Goal: Information Seeking & Learning: Learn about a topic

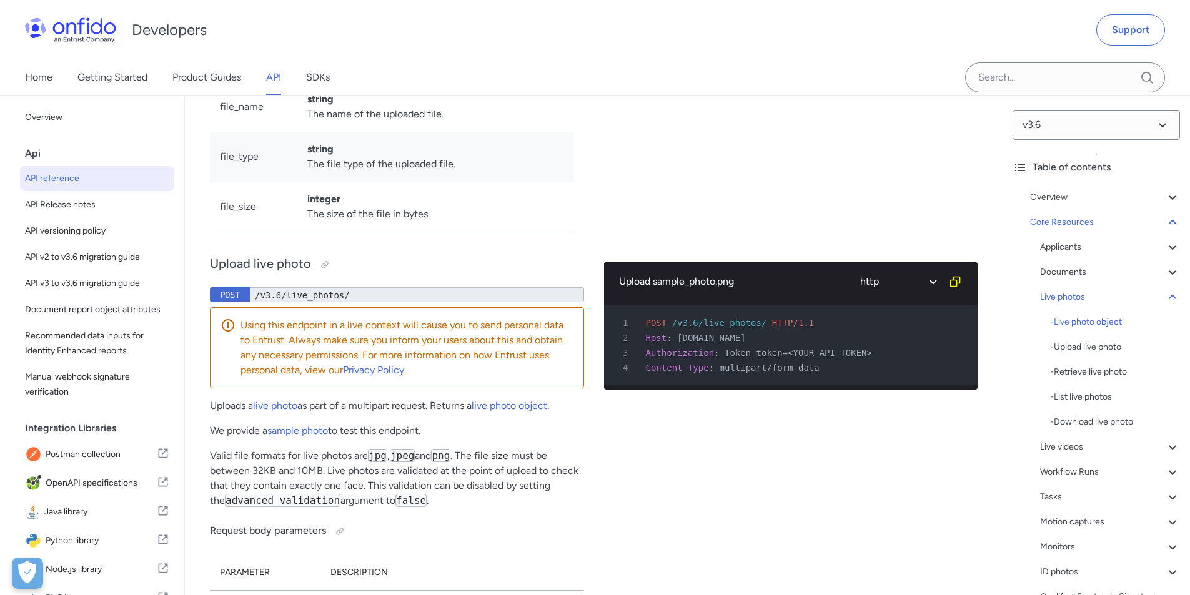
scroll to position [23481, 0]
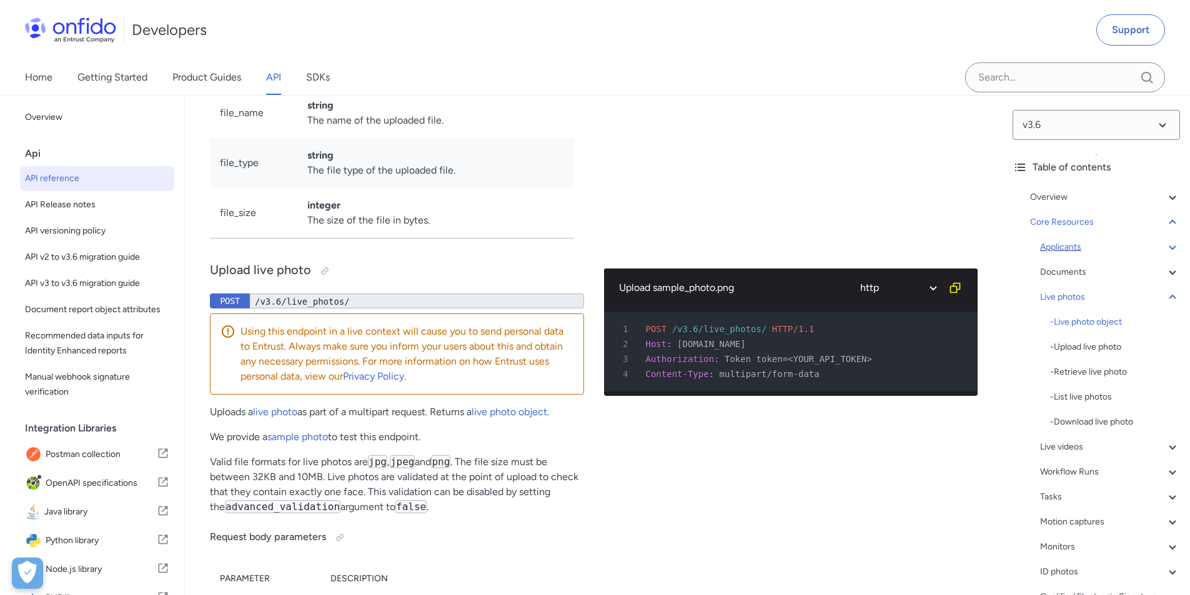
click at [1065, 245] on div "Applicants" at bounding box center [1110, 247] width 140 height 15
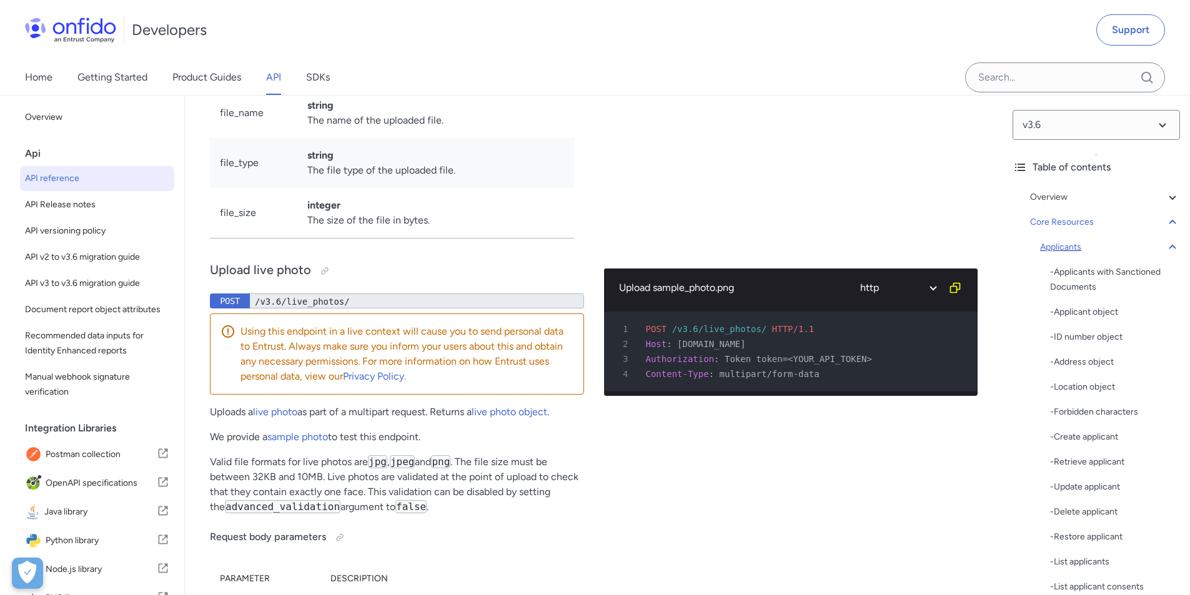
scroll to position [12484, 0]
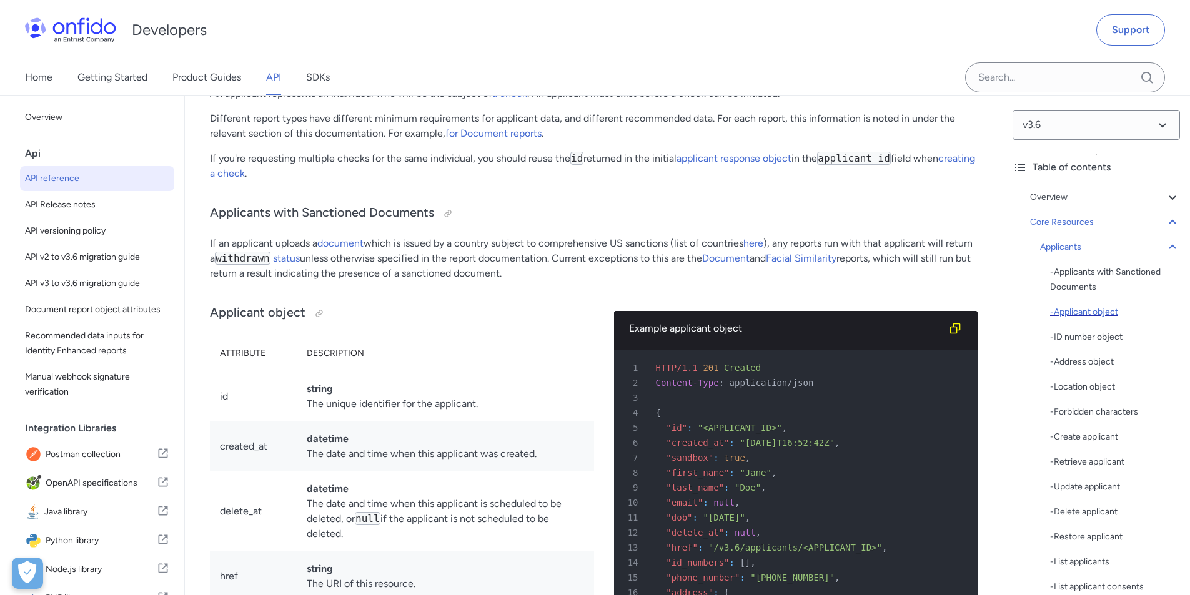
click at [1085, 313] on div "- Applicant object" at bounding box center [1115, 312] width 130 height 15
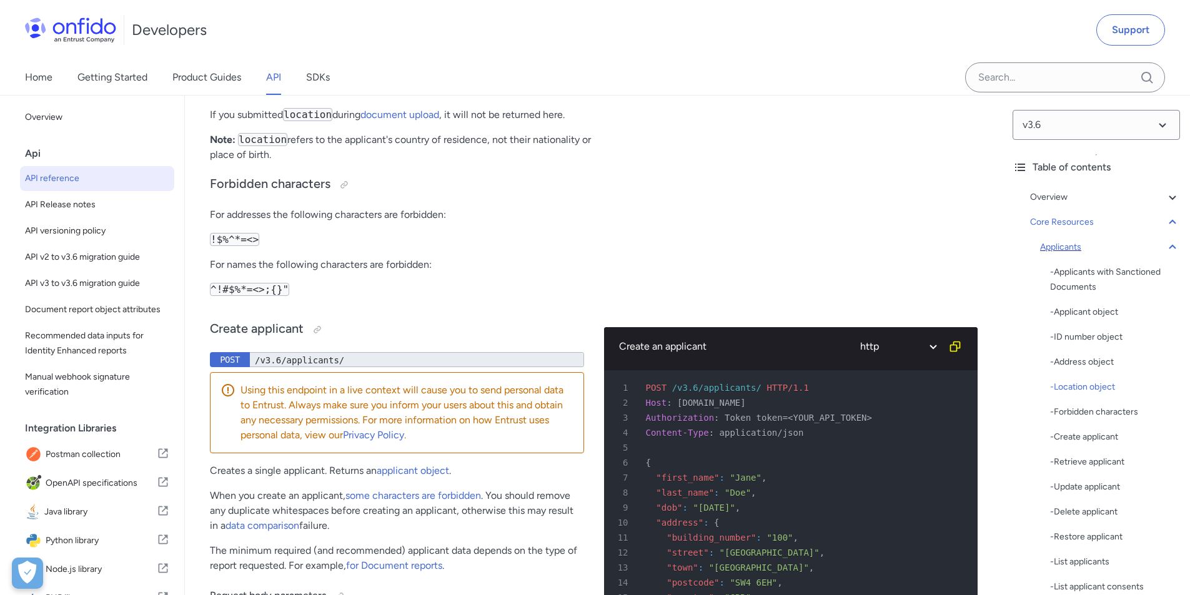
click at [1073, 247] on div "Applicants" at bounding box center [1110, 247] width 140 height 15
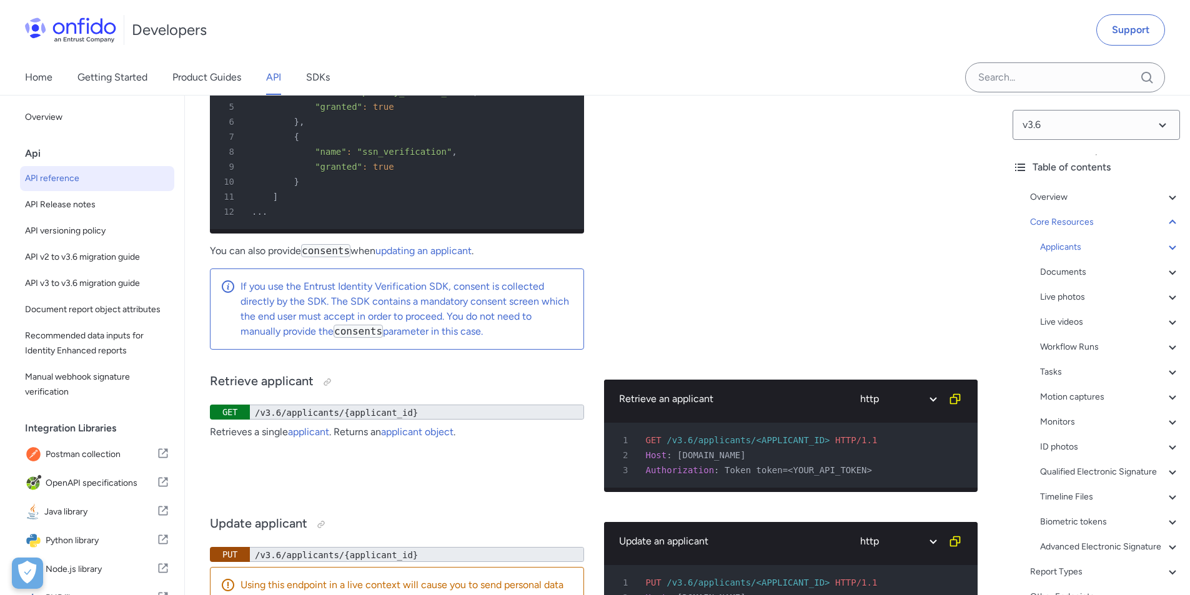
scroll to position [17106, 0]
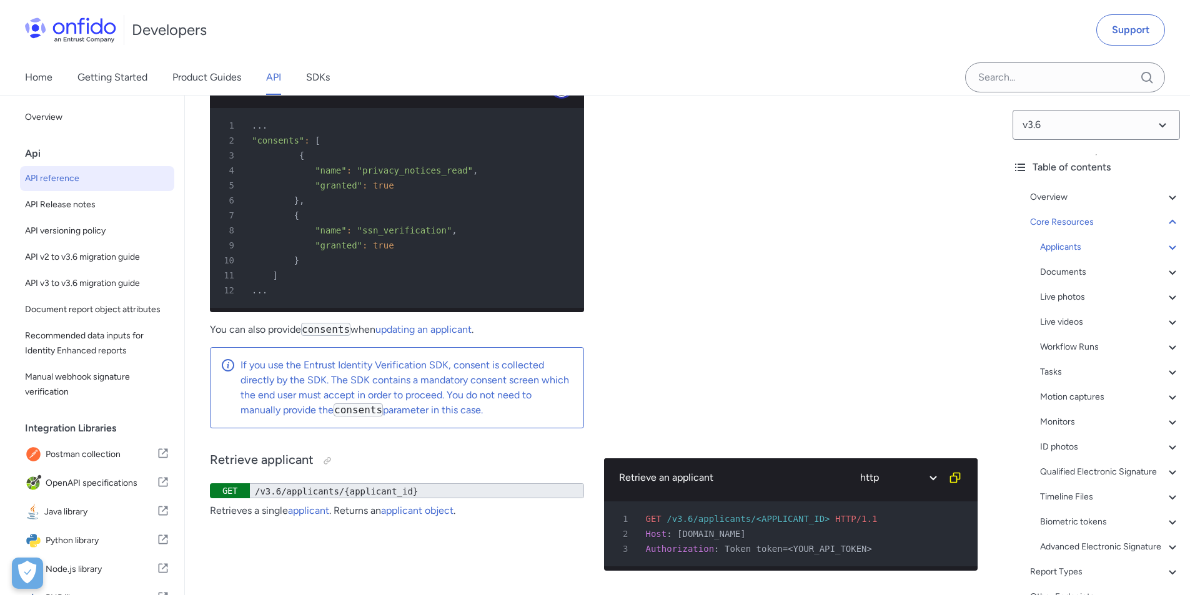
click at [560, 92] on icon "Copy code snippet button" at bounding box center [561, 86] width 12 height 12
click at [1059, 240] on div "Applicants" at bounding box center [1110, 247] width 140 height 15
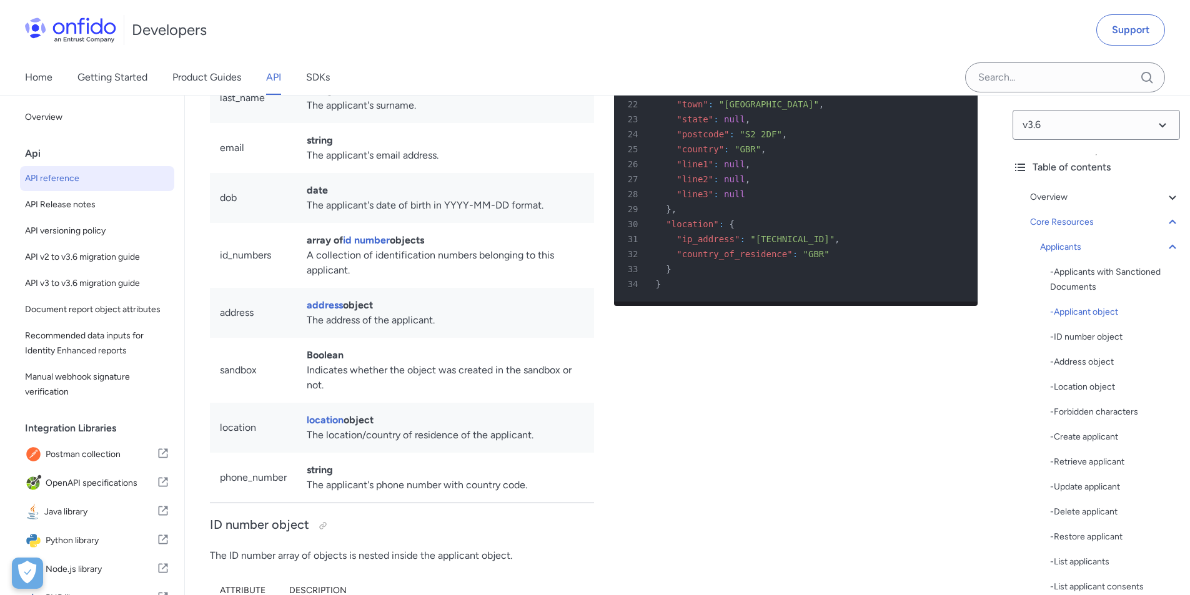
scroll to position [13171, 0]
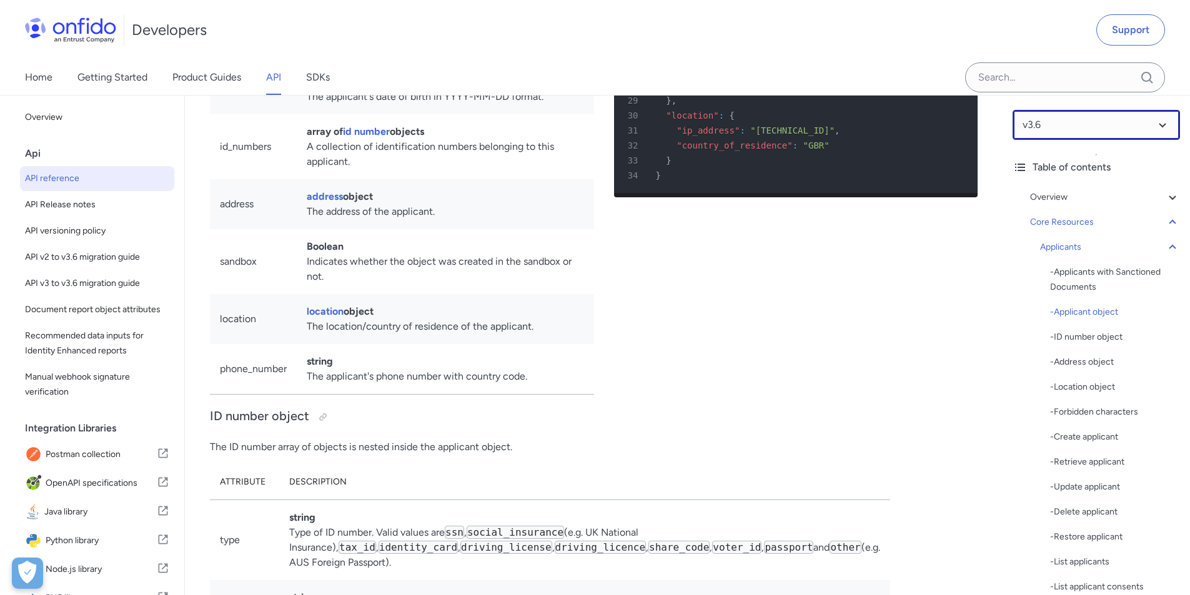
click at [1082, 135] on select at bounding box center [1095, 125] width 167 height 30
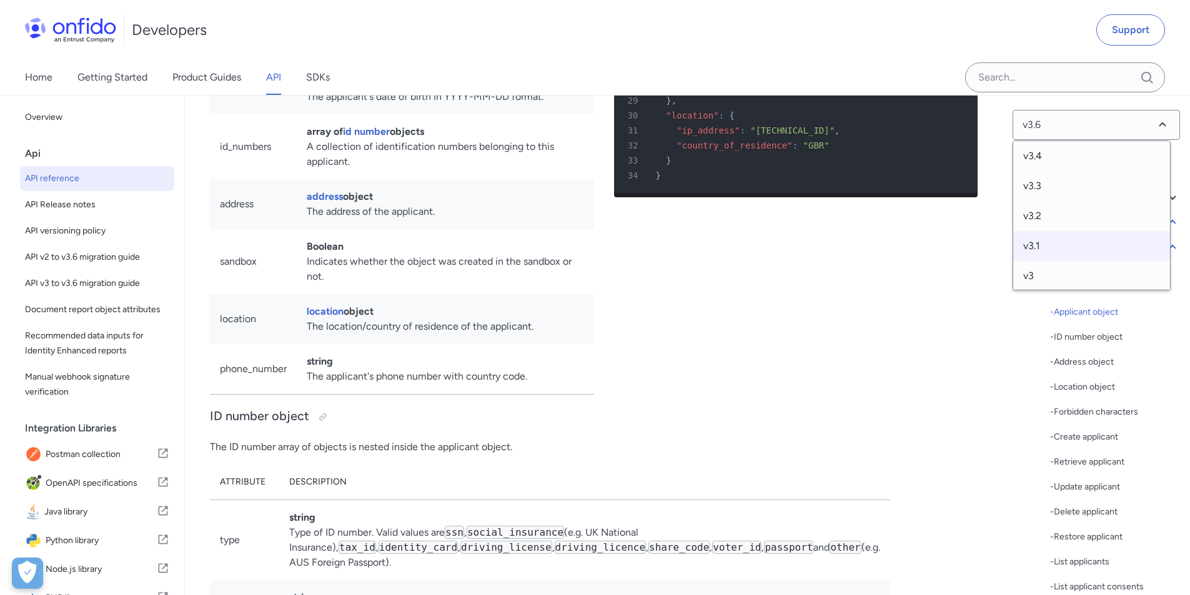
scroll to position [96, 0]
click at [1048, 245] on span "v3" at bounding box center [1091, 242] width 157 height 30
select select "3.0.0"
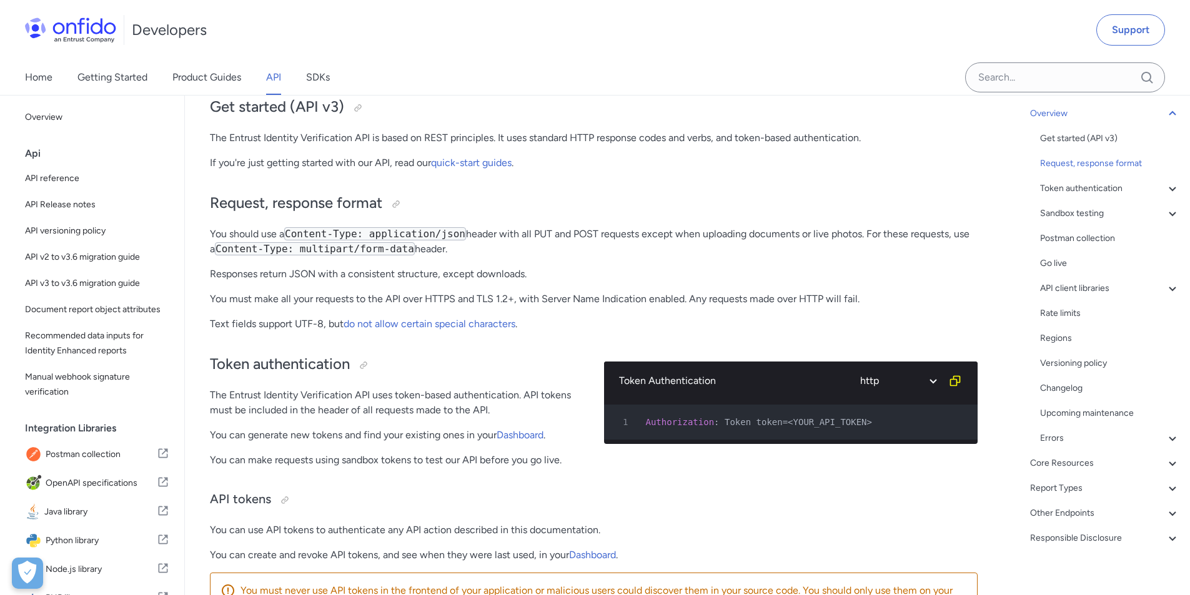
scroll to position [94, 0]
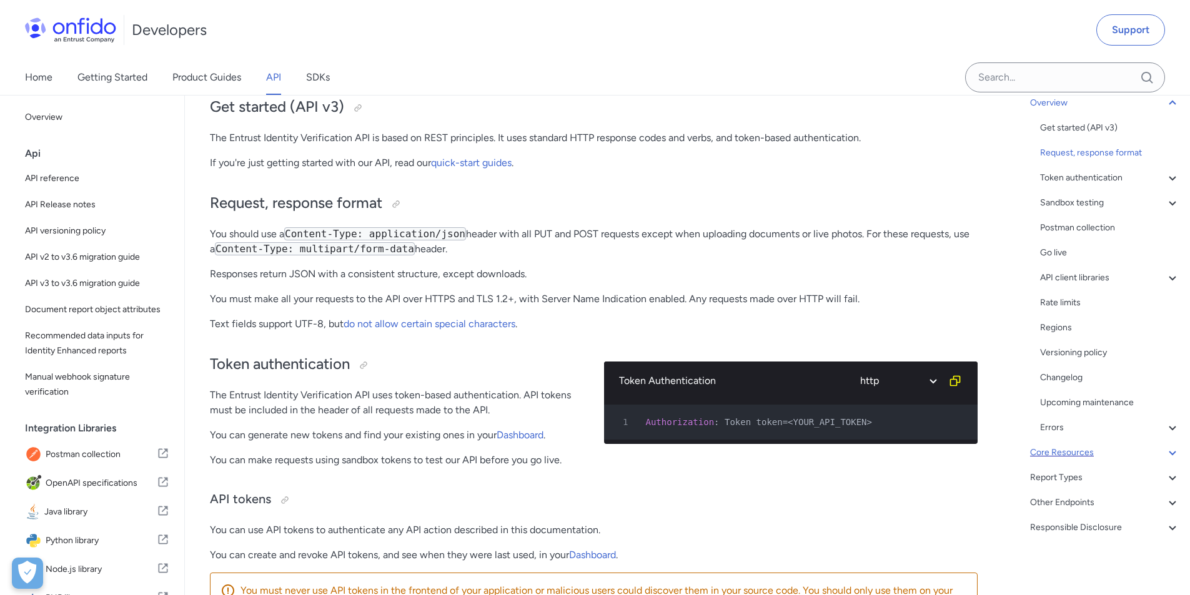
click at [1070, 449] on div "Core Resources" at bounding box center [1105, 452] width 150 height 15
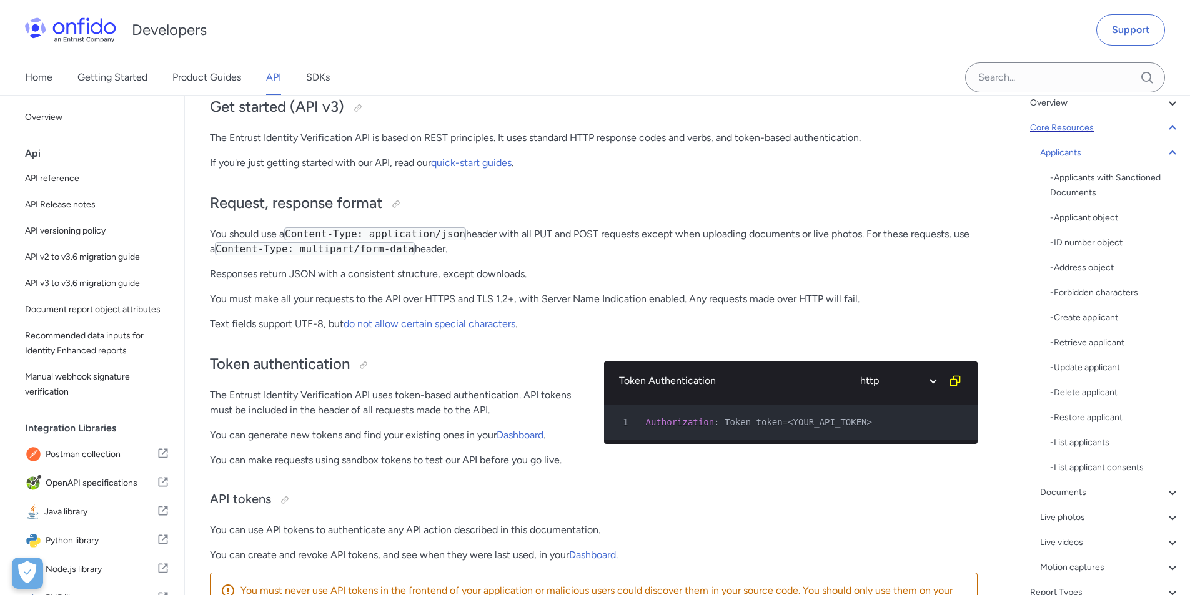
scroll to position [9536, 0]
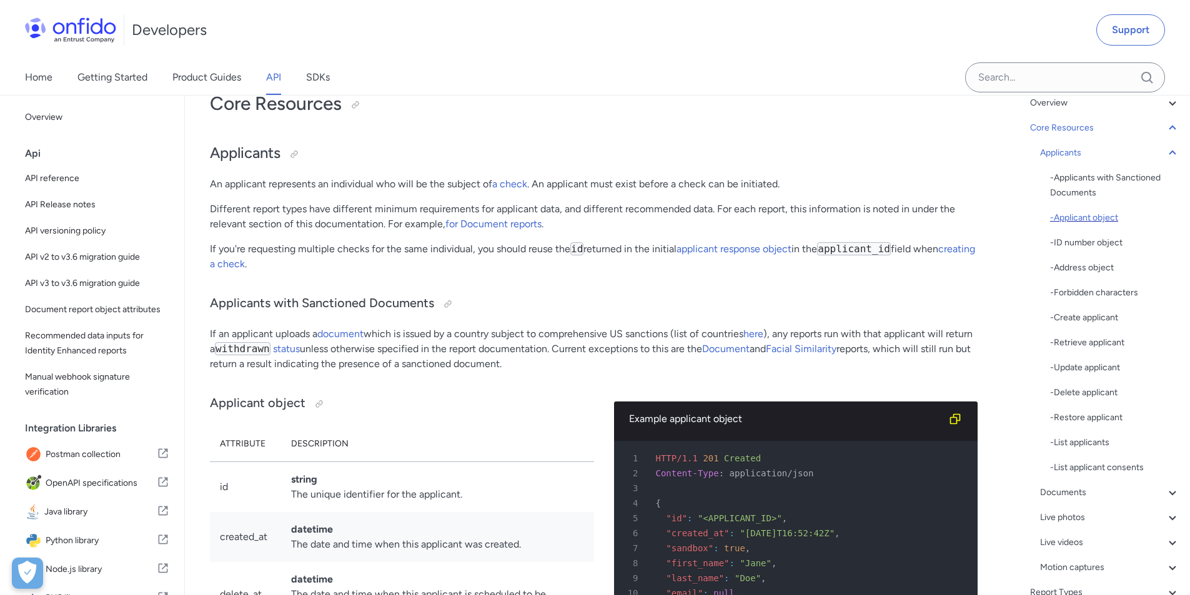
click at [1083, 217] on div "- Applicant object" at bounding box center [1115, 217] width 130 height 15
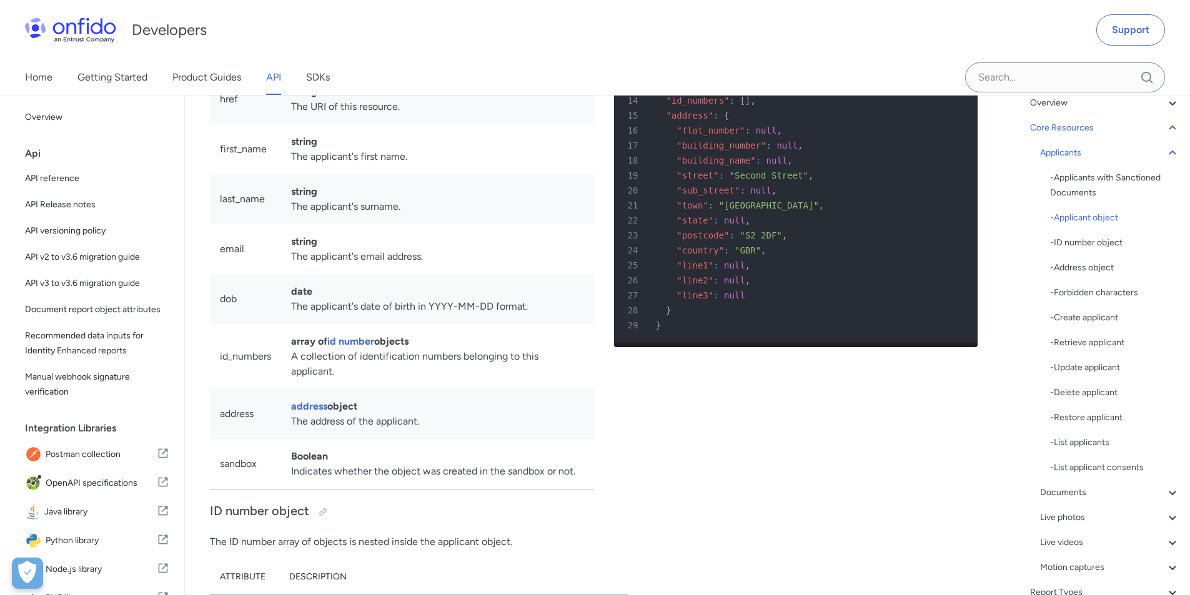
scroll to position [10151, 0]
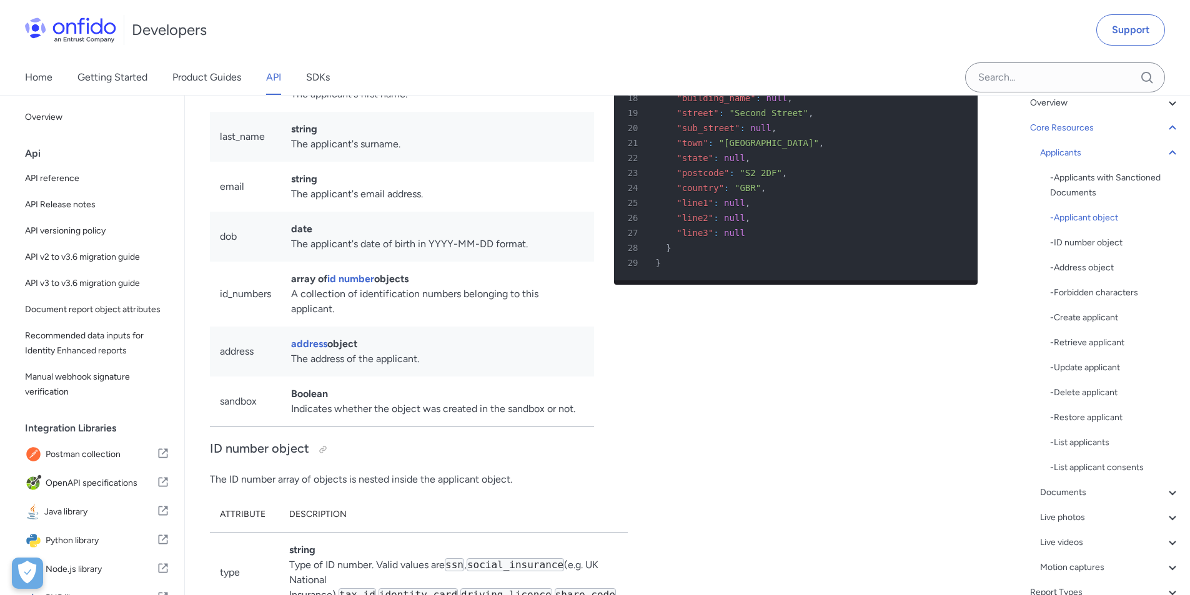
click at [476, 262] on td "date The applicant's date of birth in YYYY-MM-DD format." at bounding box center [437, 237] width 313 height 50
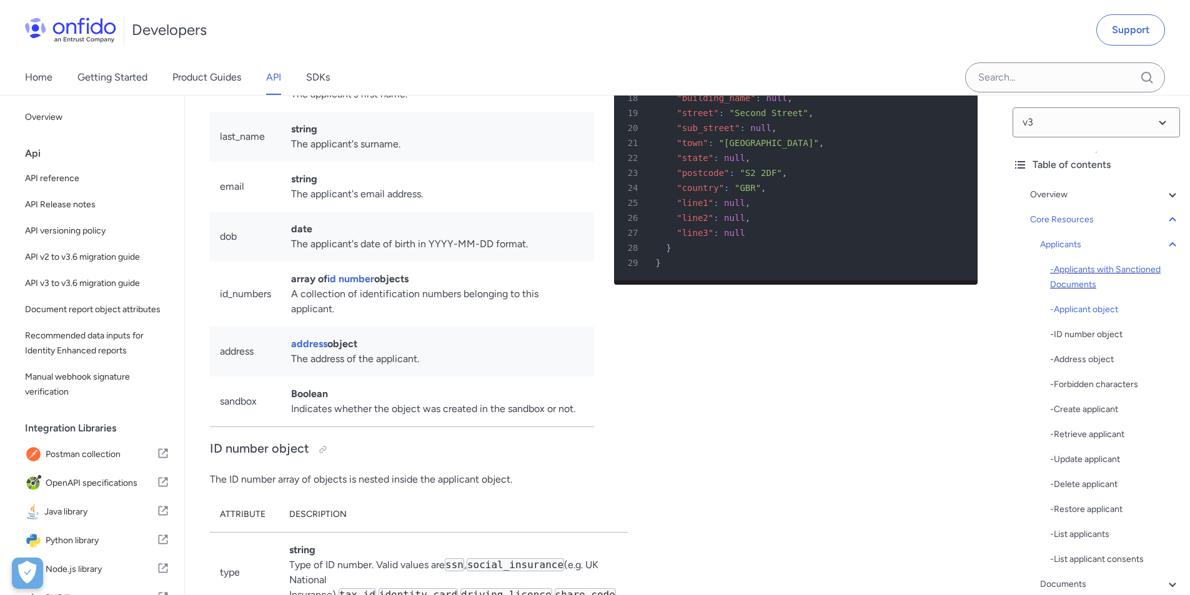
scroll to position [0, 0]
click at [1067, 134] on select at bounding box center [1095, 125] width 167 height 30
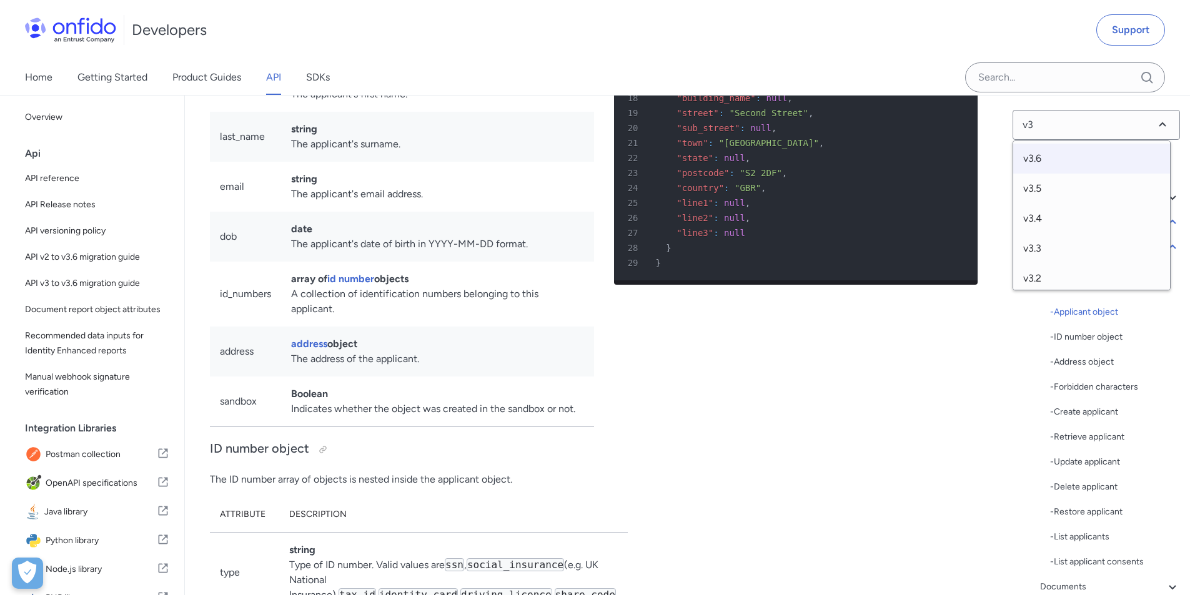
click at [1053, 160] on span "v3.6" at bounding box center [1091, 159] width 157 height 30
select select "3.6.0"
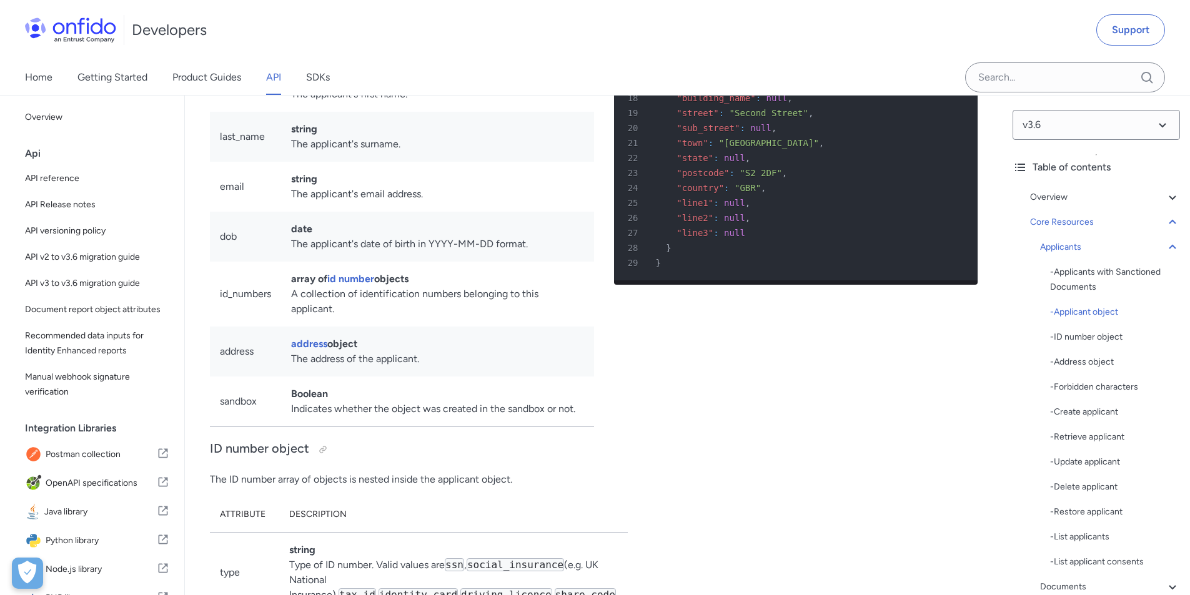
select select "http"
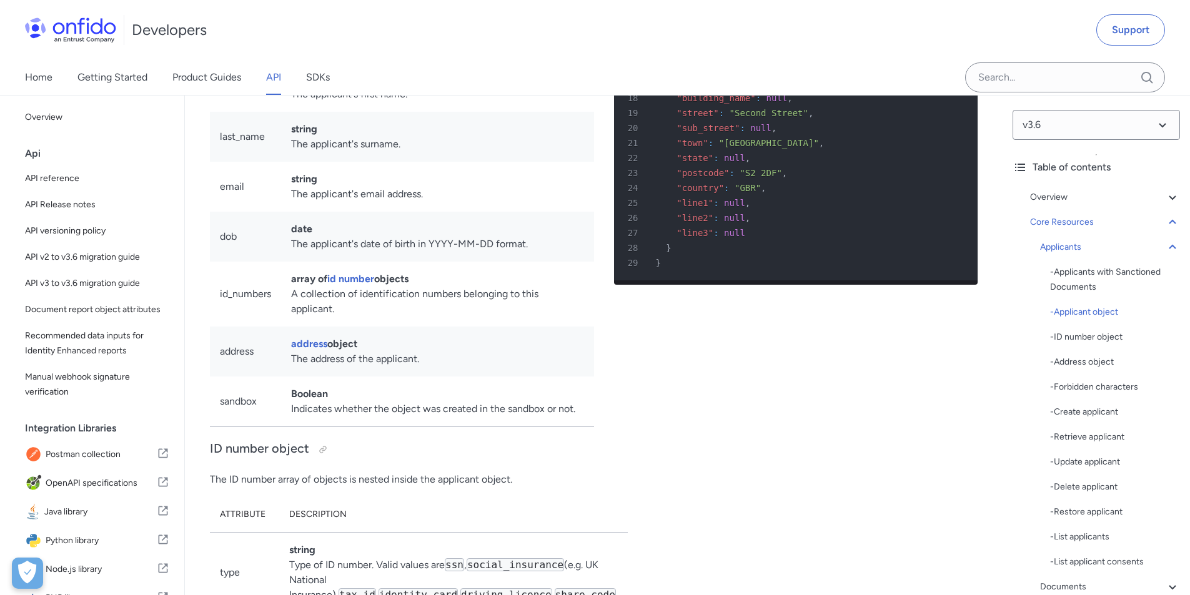
select select "http"
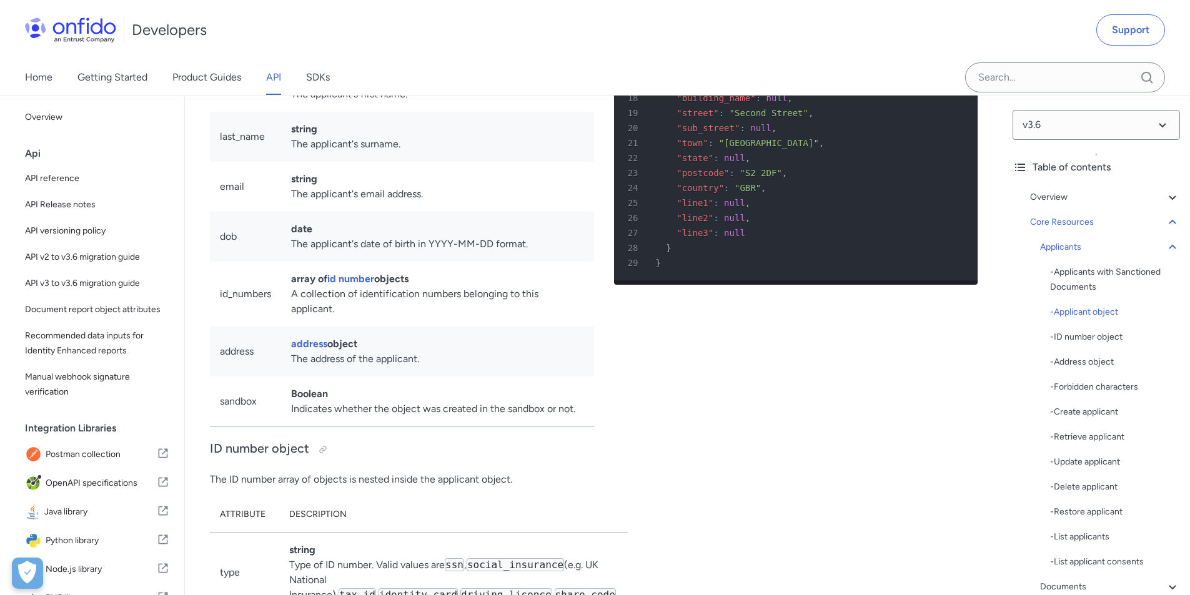
select select "http"
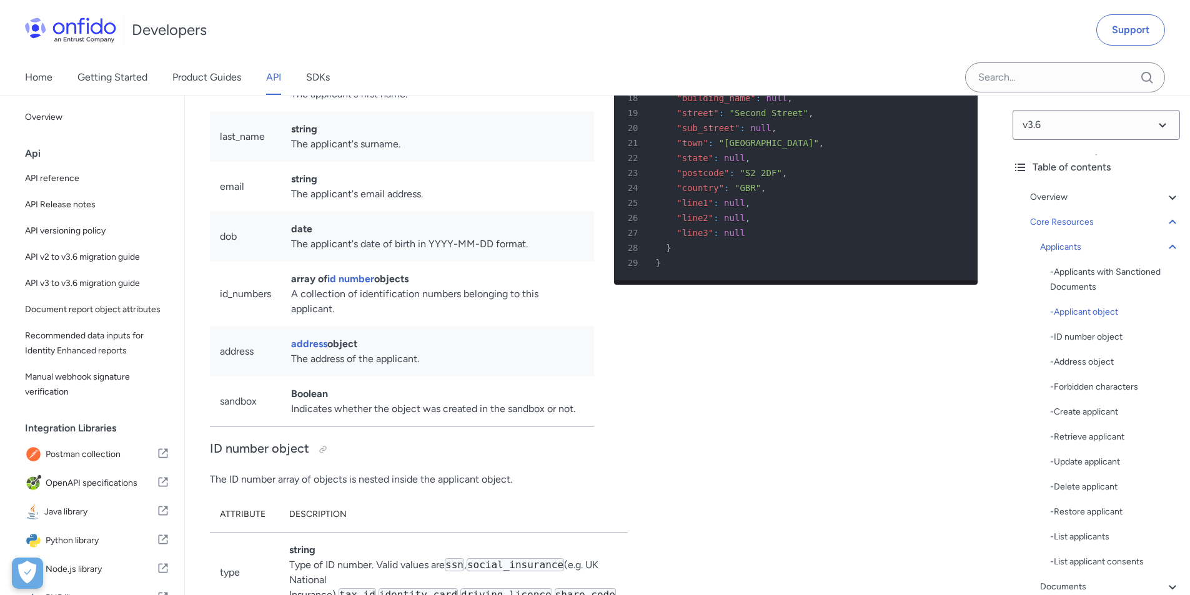
select select "http"
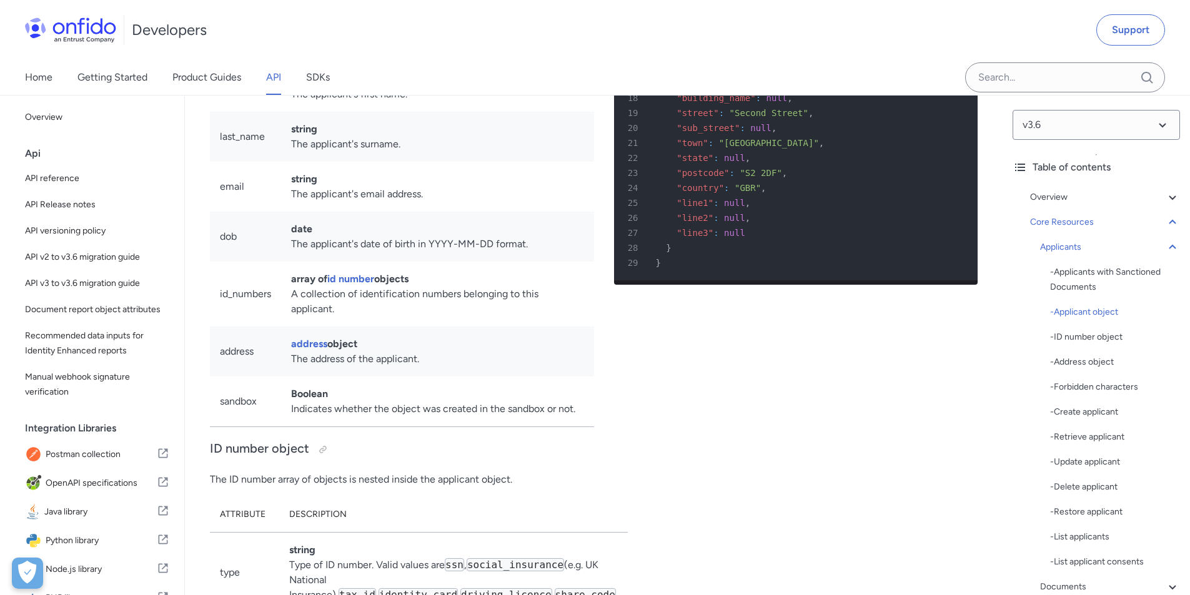
select select "http"
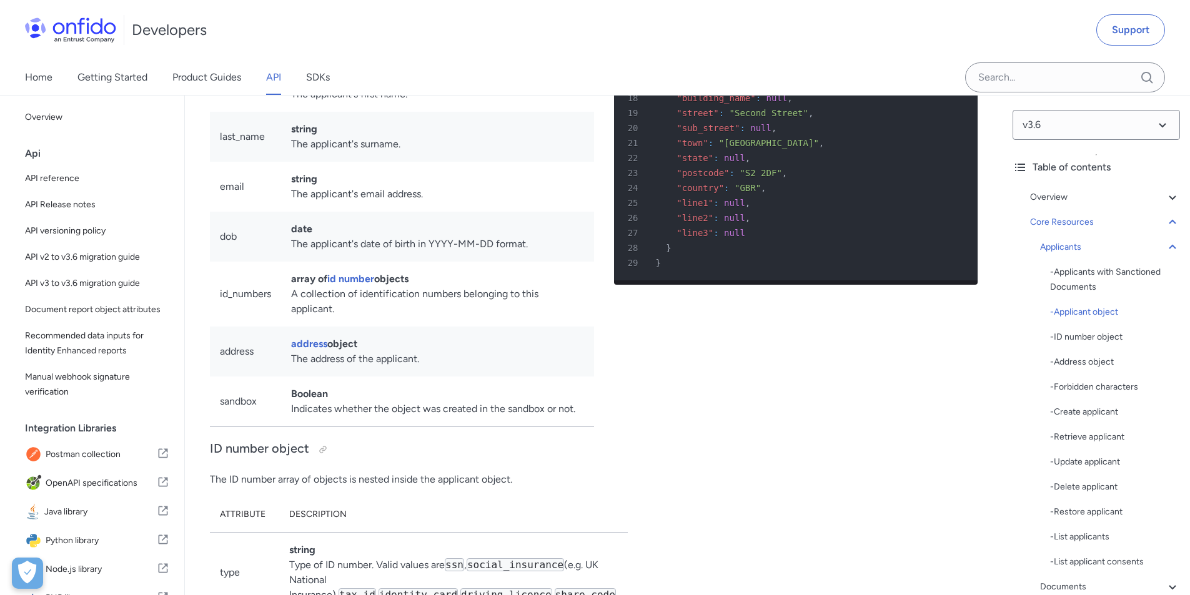
select select "http"
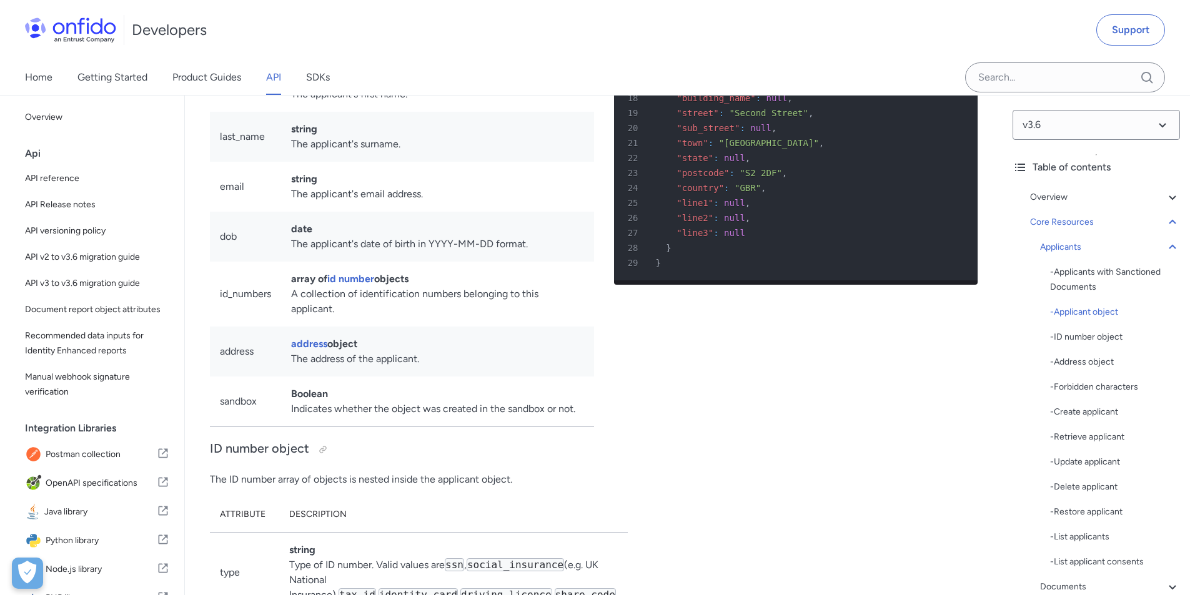
select select "http"
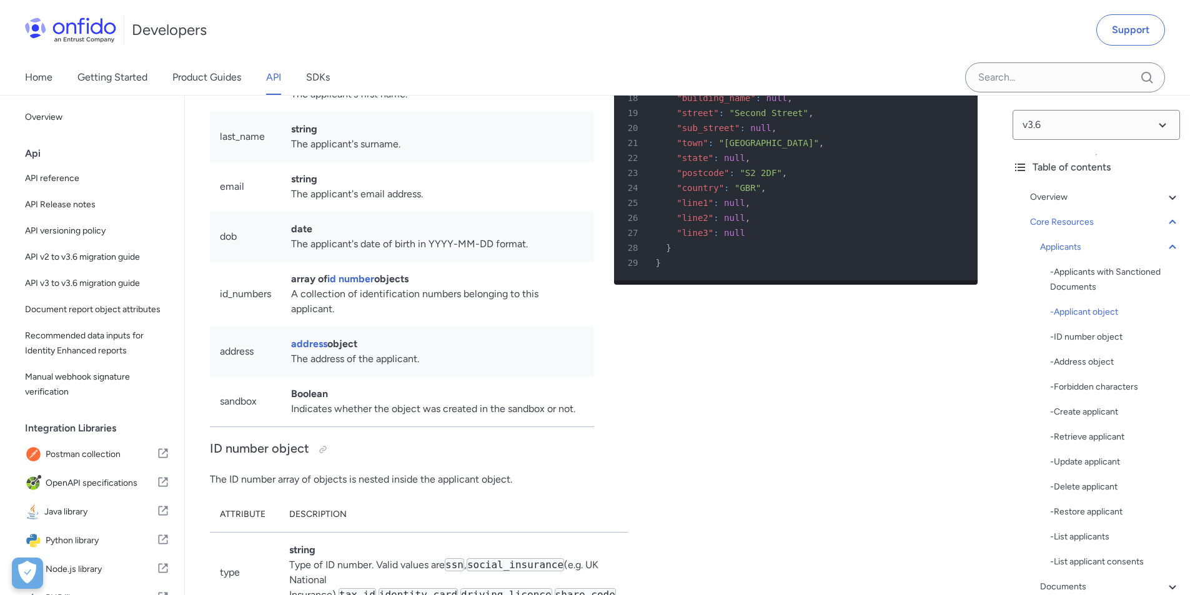
select select "http"
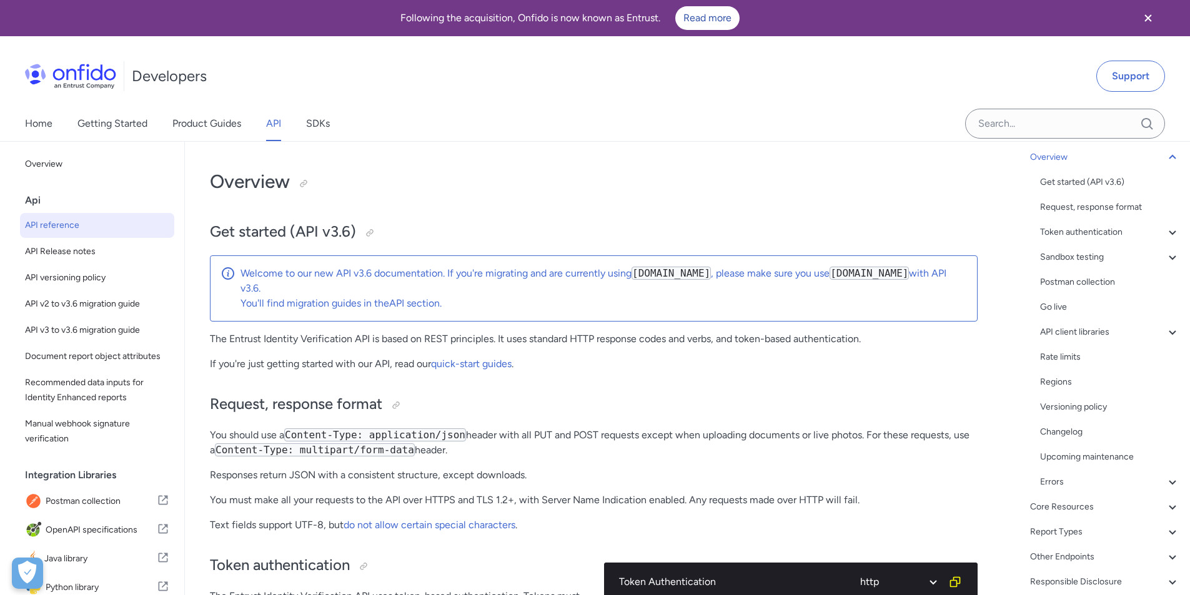
scroll to position [94, 0]
click at [1068, 500] on div "Core Resources" at bounding box center [1105, 499] width 150 height 15
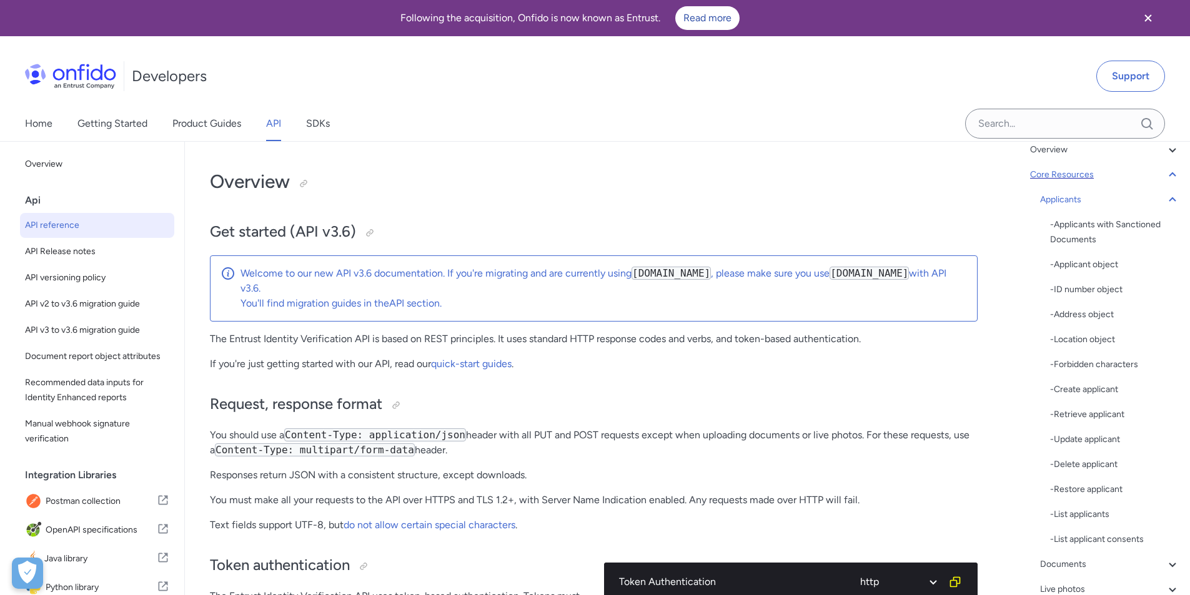
scroll to position [12432, 0]
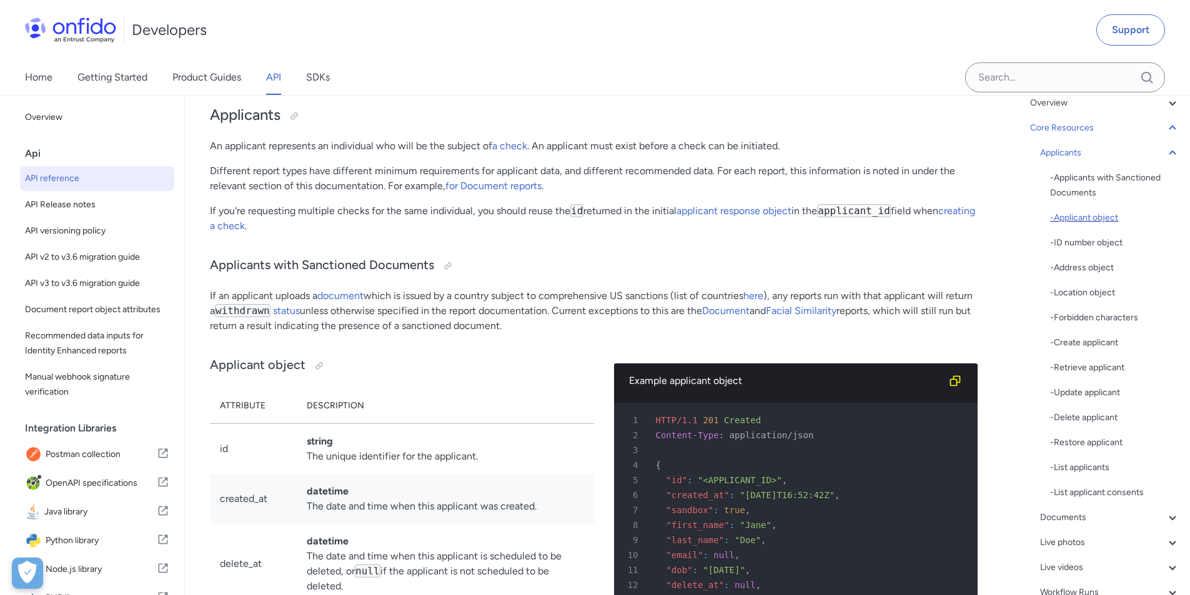
click at [1084, 217] on div "- Applicant object" at bounding box center [1115, 217] width 130 height 15
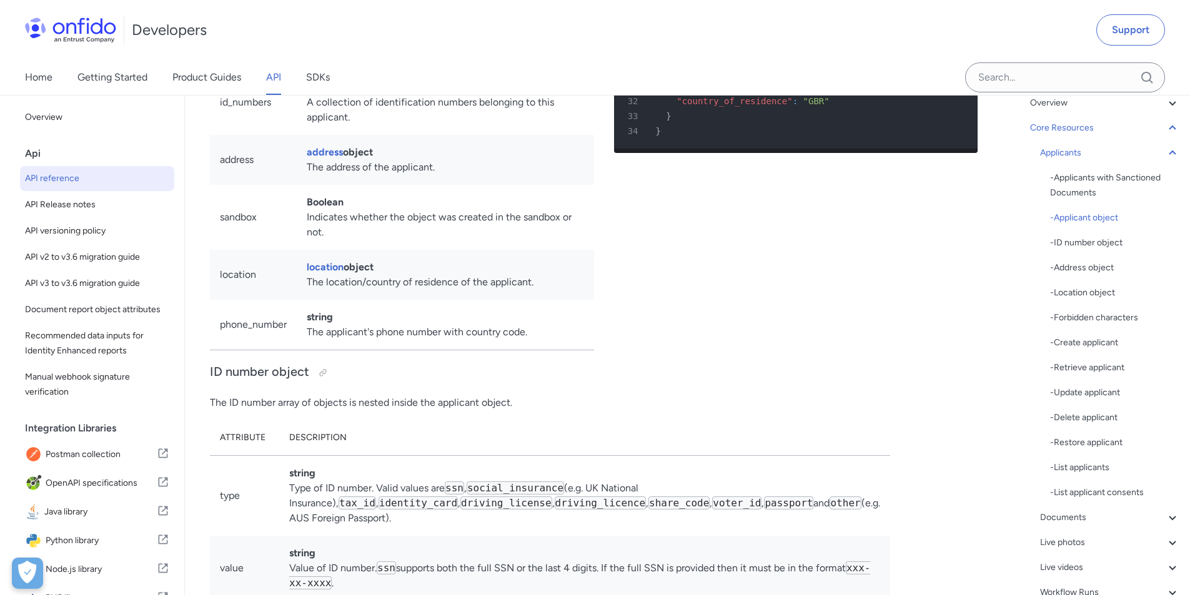
scroll to position [13235, 0]
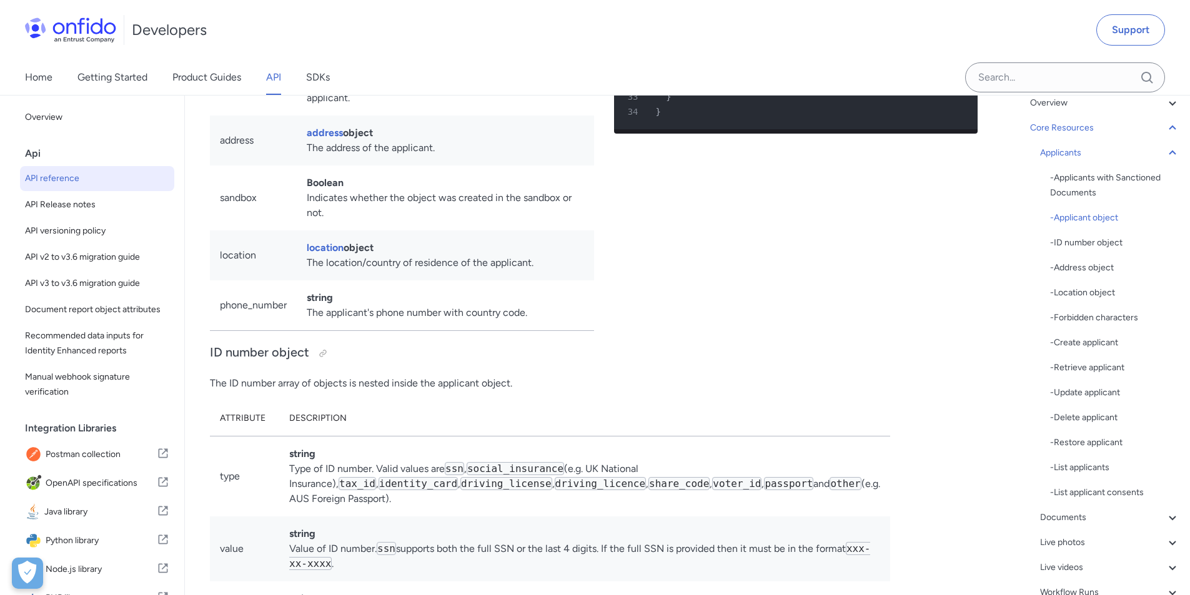
click at [235, 280] on td "location" at bounding box center [253, 255] width 87 height 50
copy td "location"
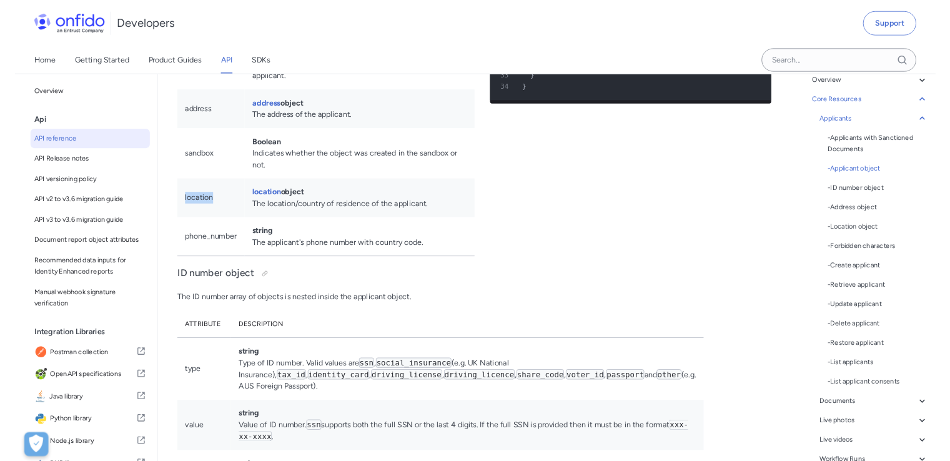
scroll to position [14667, 0]
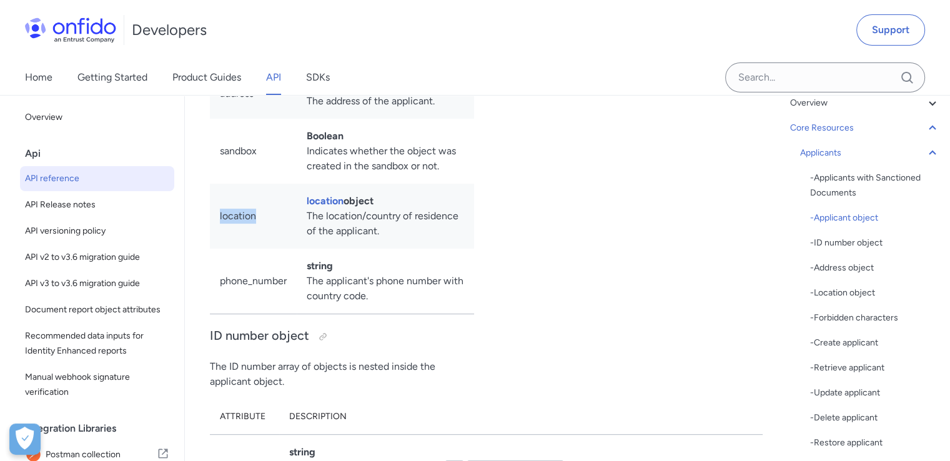
click at [234, 249] on td "location" at bounding box center [253, 216] width 87 height 65
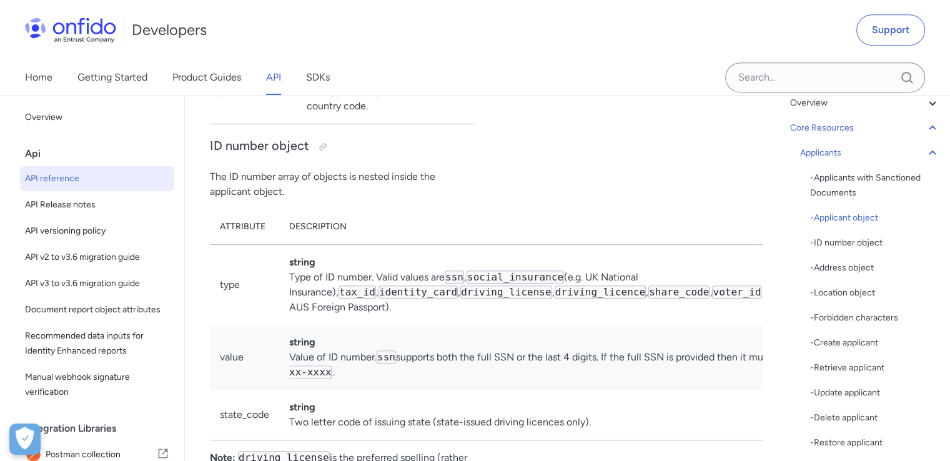
scroll to position [14917, 0]
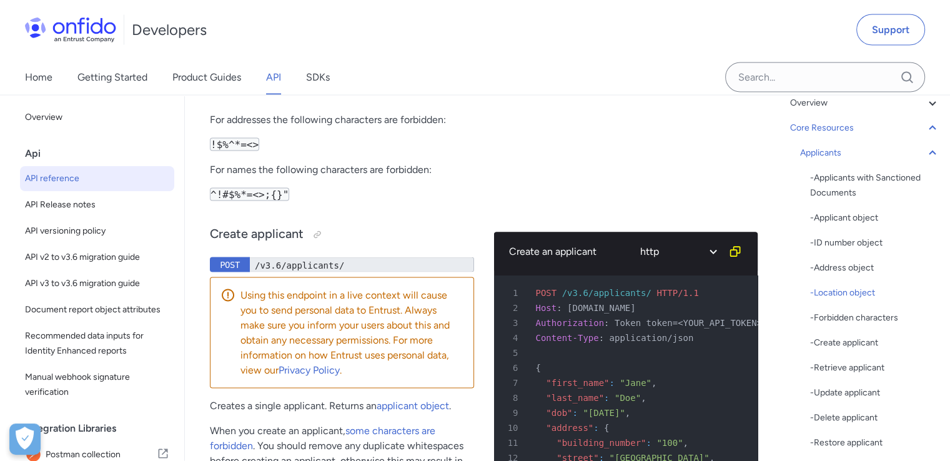
scroll to position [16790, 0]
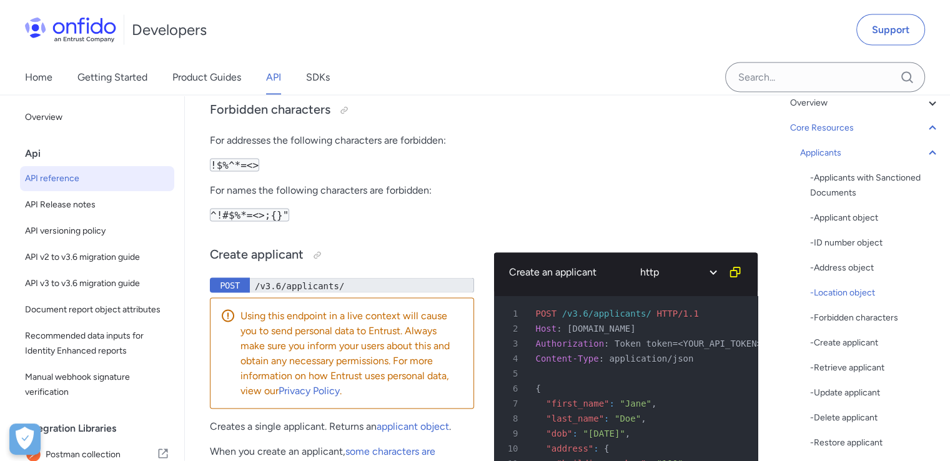
drag, startPoint x: 210, startPoint y: 170, endPoint x: 438, endPoint y: 378, distance: 308.5
copy div "The location object is nested inside the applicant object. Attribute Descriptio…"
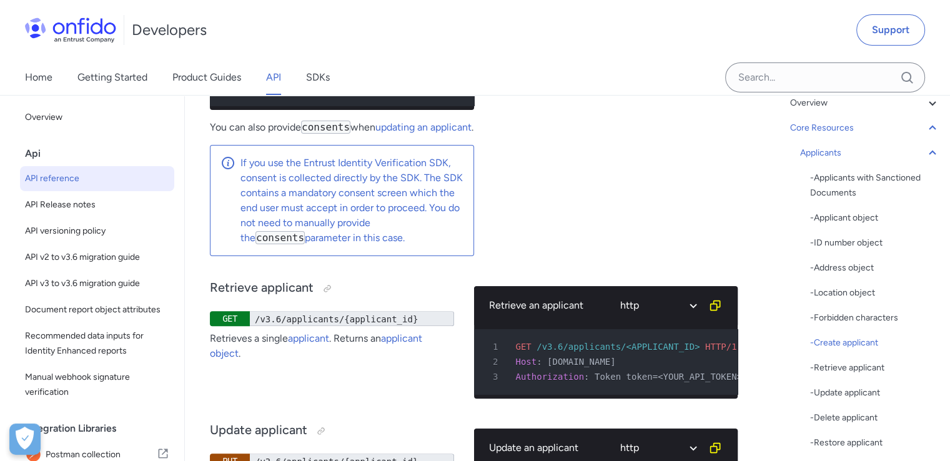
scroll to position [19351, 0]
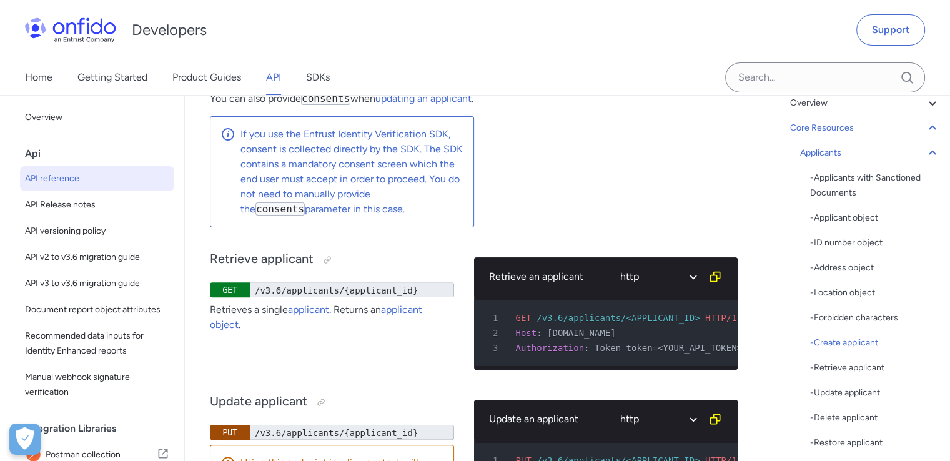
drag, startPoint x: 210, startPoint y: 118, endPoint x: 214, endPoint y: 168, distance: 50.1
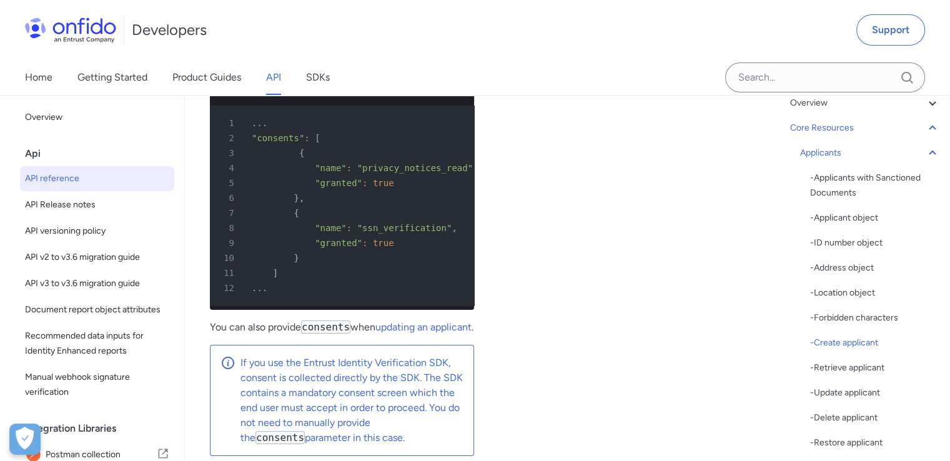
scroll to position [19101, 0]
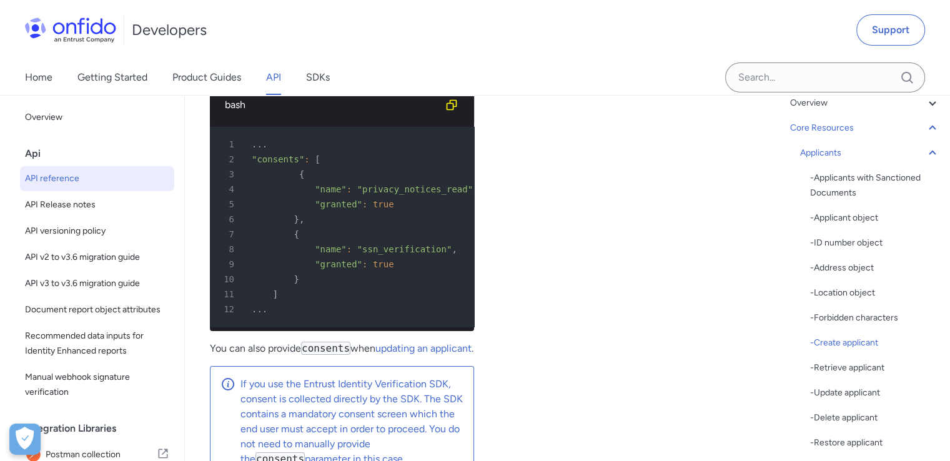
copy code "privacy_notices_read"
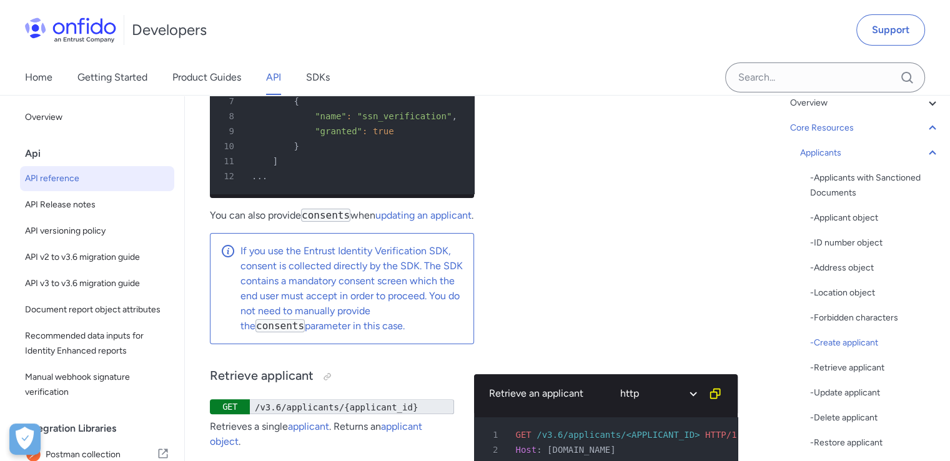
scroll to position [19351, 0]
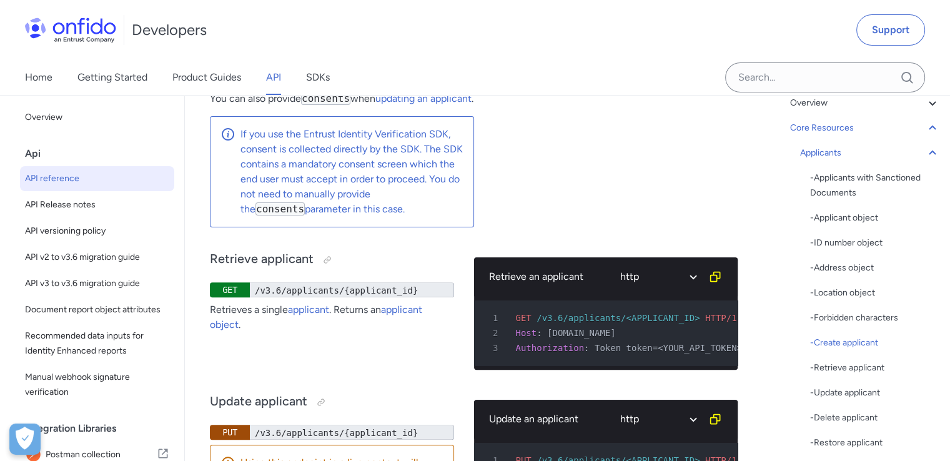
copy code "ssn_verification"
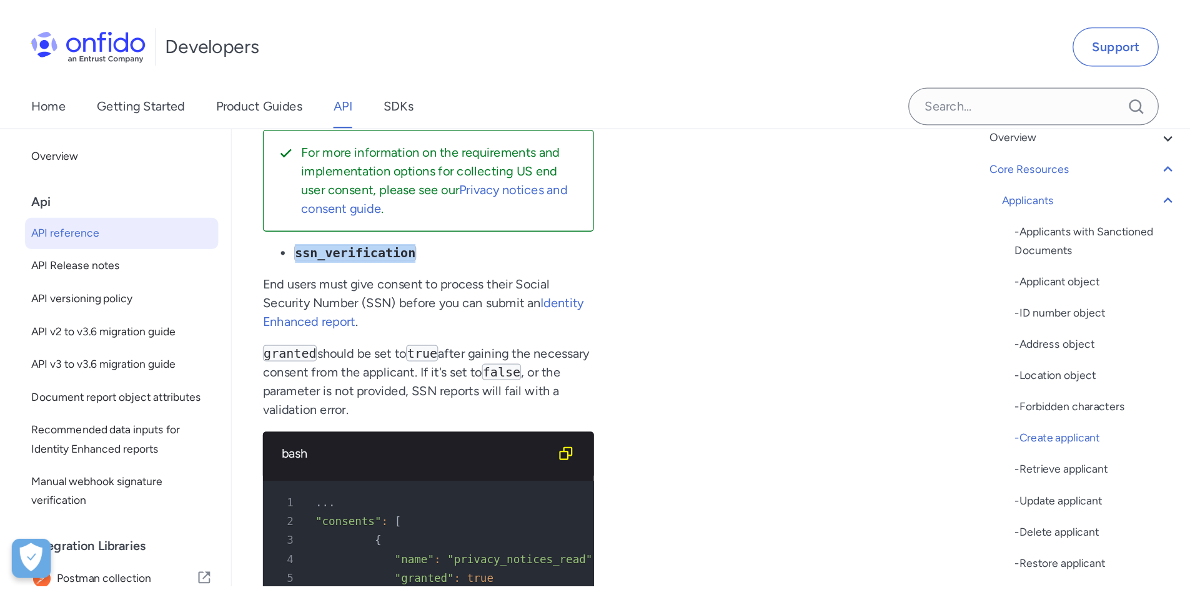
scroll to position [16690, 0]
